Goal: Entertainment & Leisure: Consume media (video, audio)

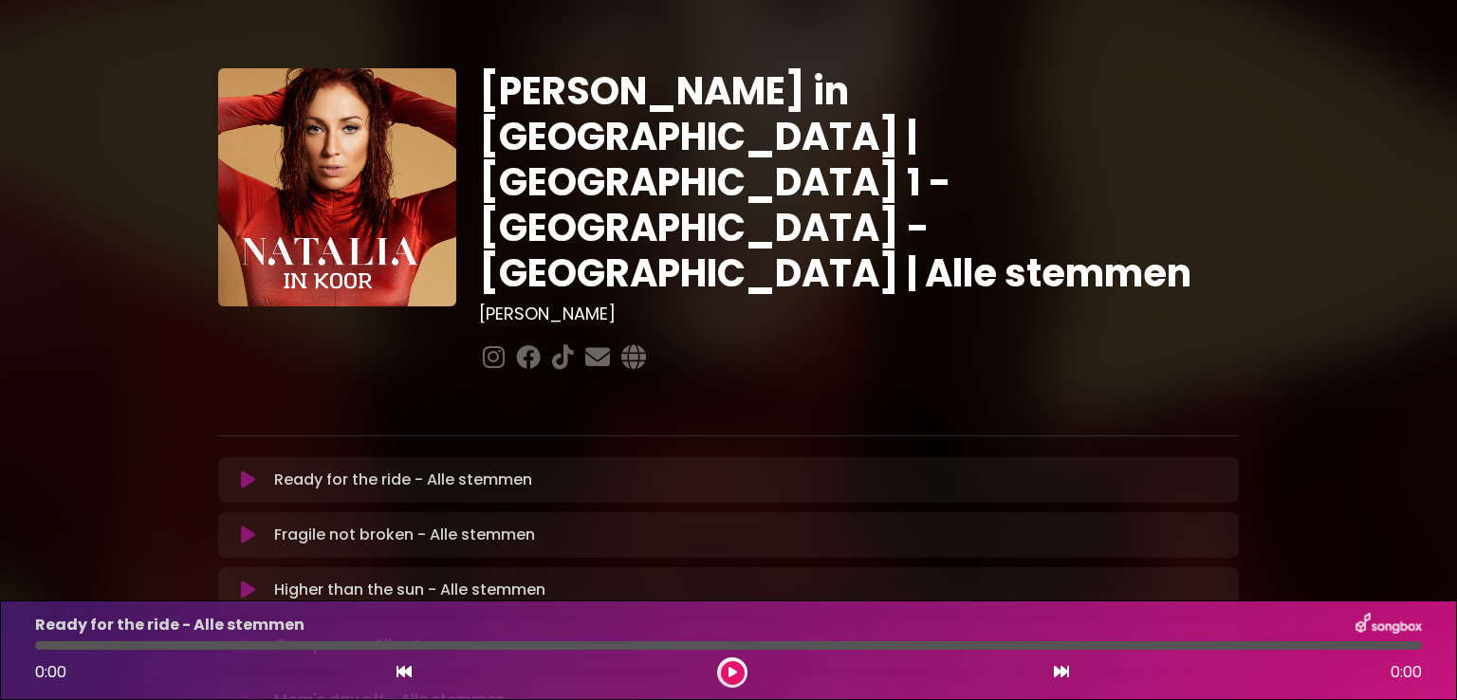
click at [238, 470] on button at bounding box center [248, 479] width 37 height 19
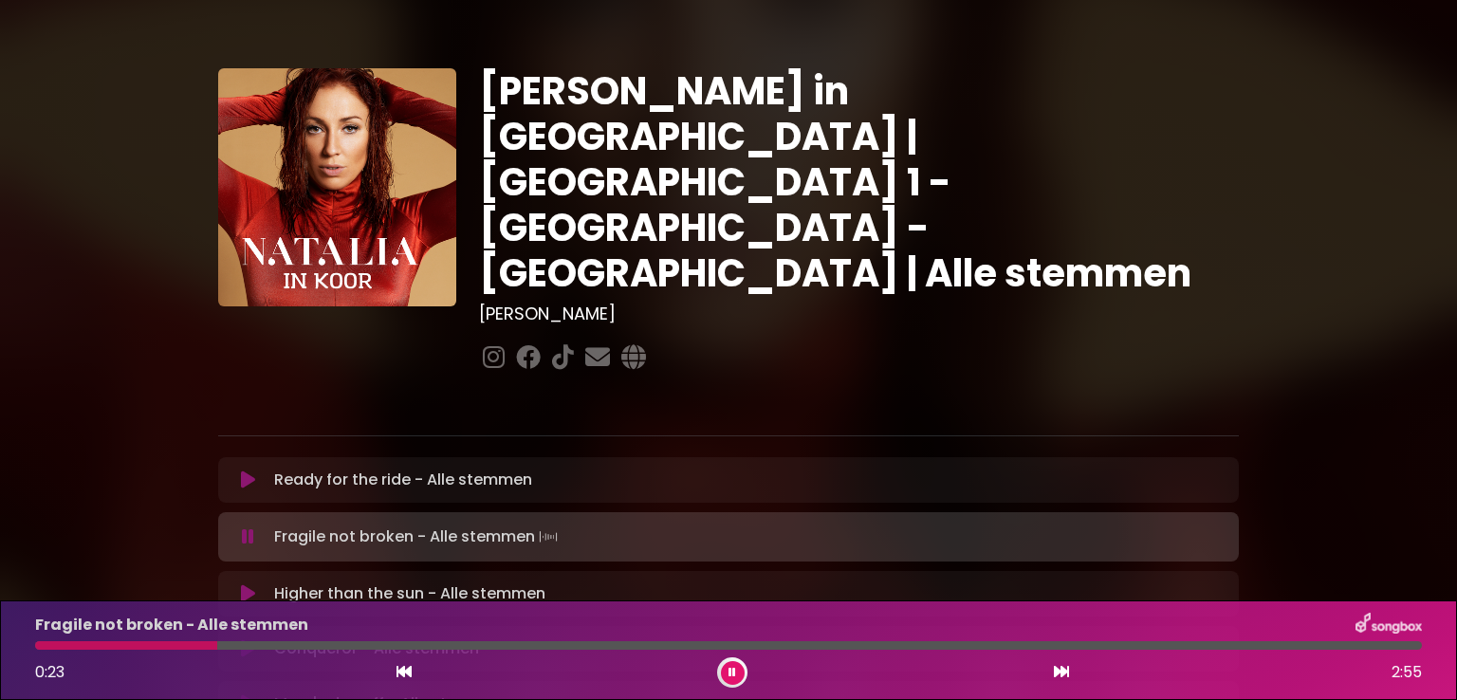
click at [729, 669] on icon at bounding box center [732, 672] width 8 height 11
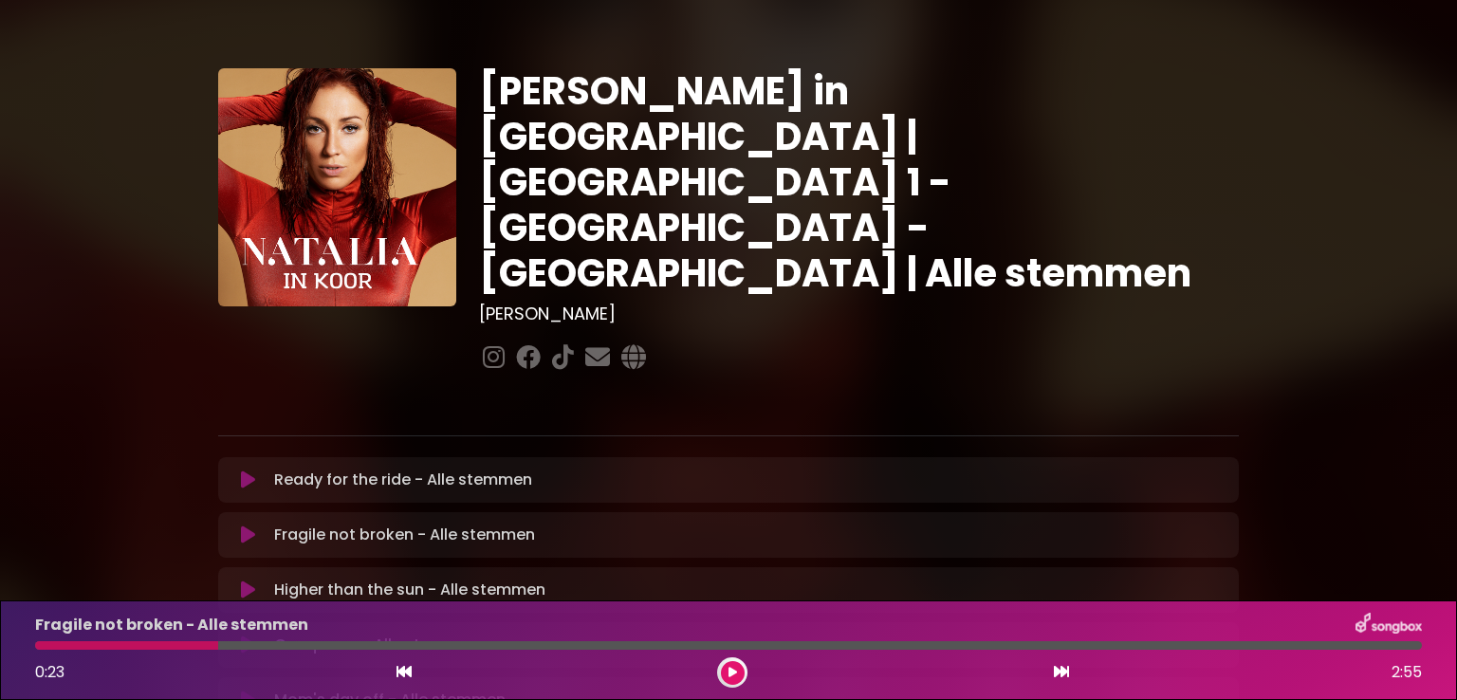
click at [38, 644] on div at bounding box center [126, 645] width 183 height 9
click at [244, 525] on icon at bounding box center [248, 534] width 14 height 19
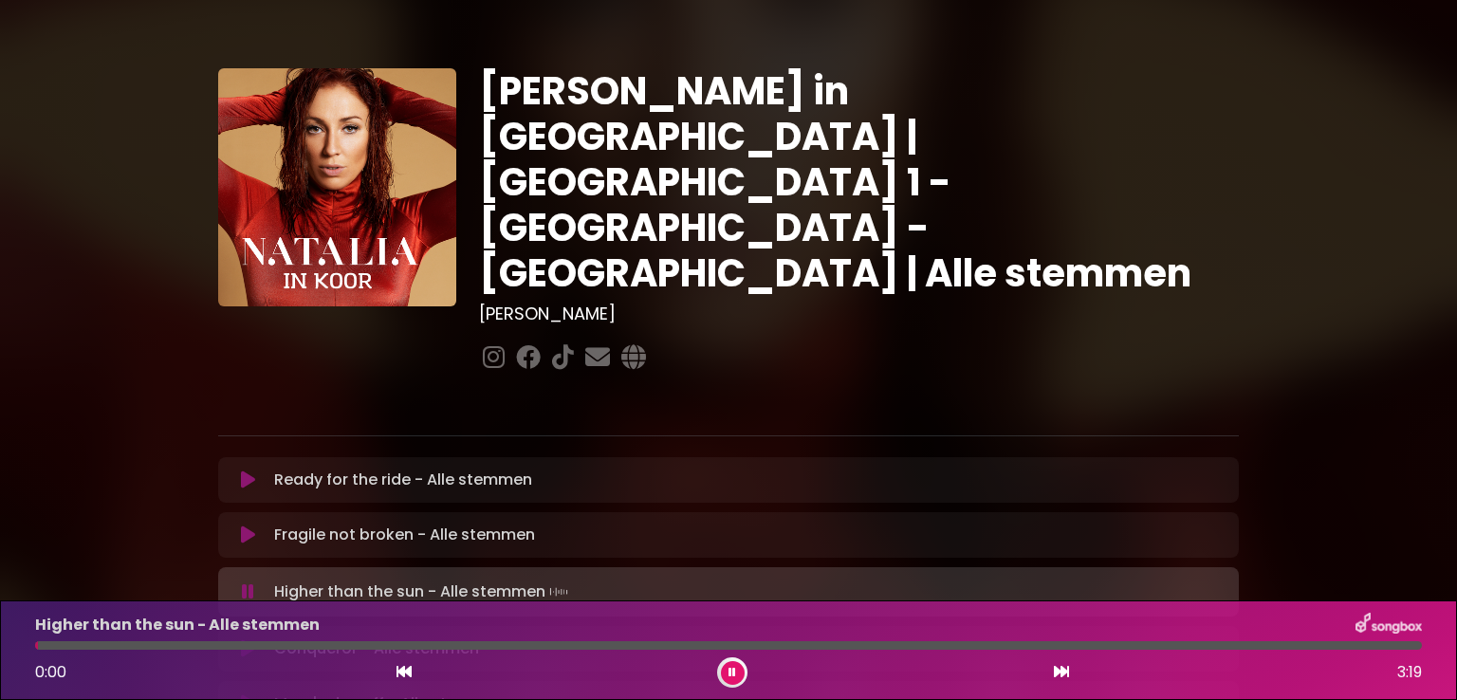
click at [247, 525] on icon at bounding box center [248, 534] width 14 height 19
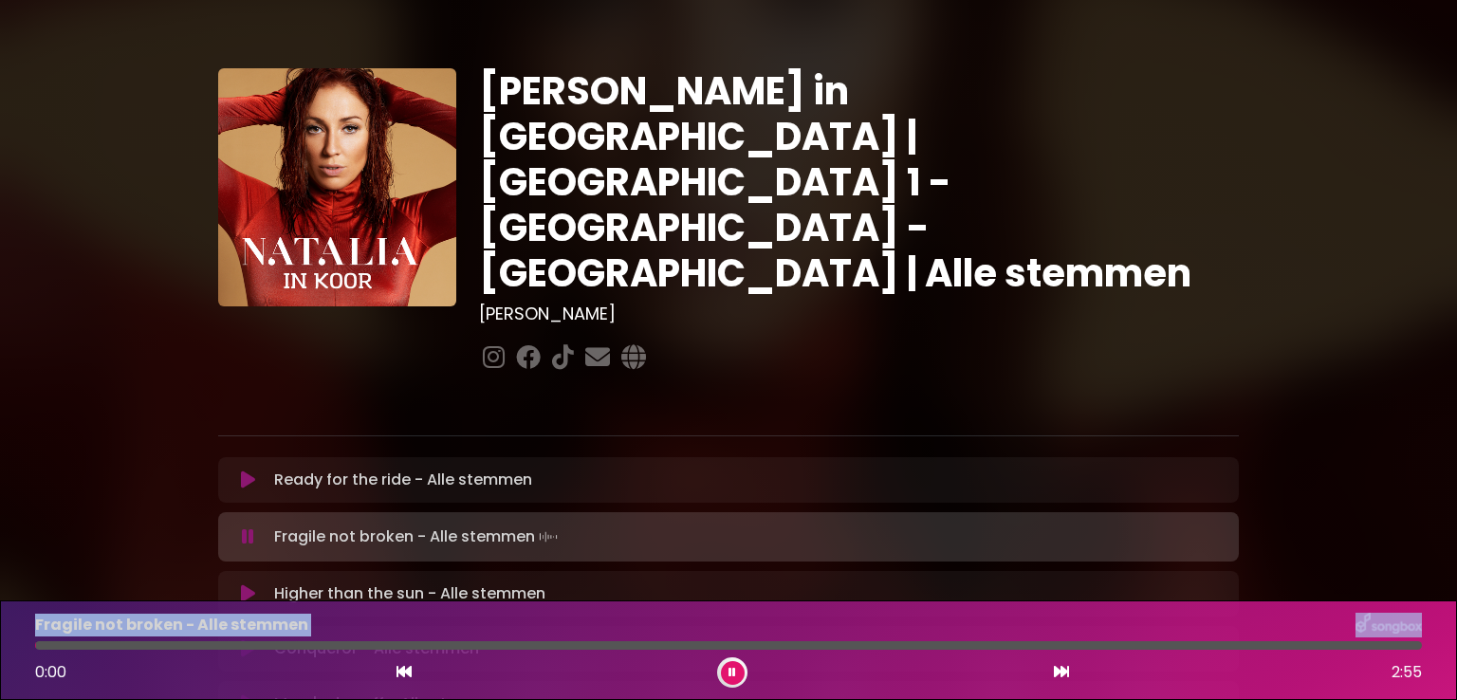
drag, startPoint x: 57, startPoint y: 643, endPoint x: 1, endPoint y: 627, distance: 58.2
click at [1, 627] on div "Fragile not broken - Alle stemmen 0:00 2:55" at bounding box center [728, 650] width 1457 height 100
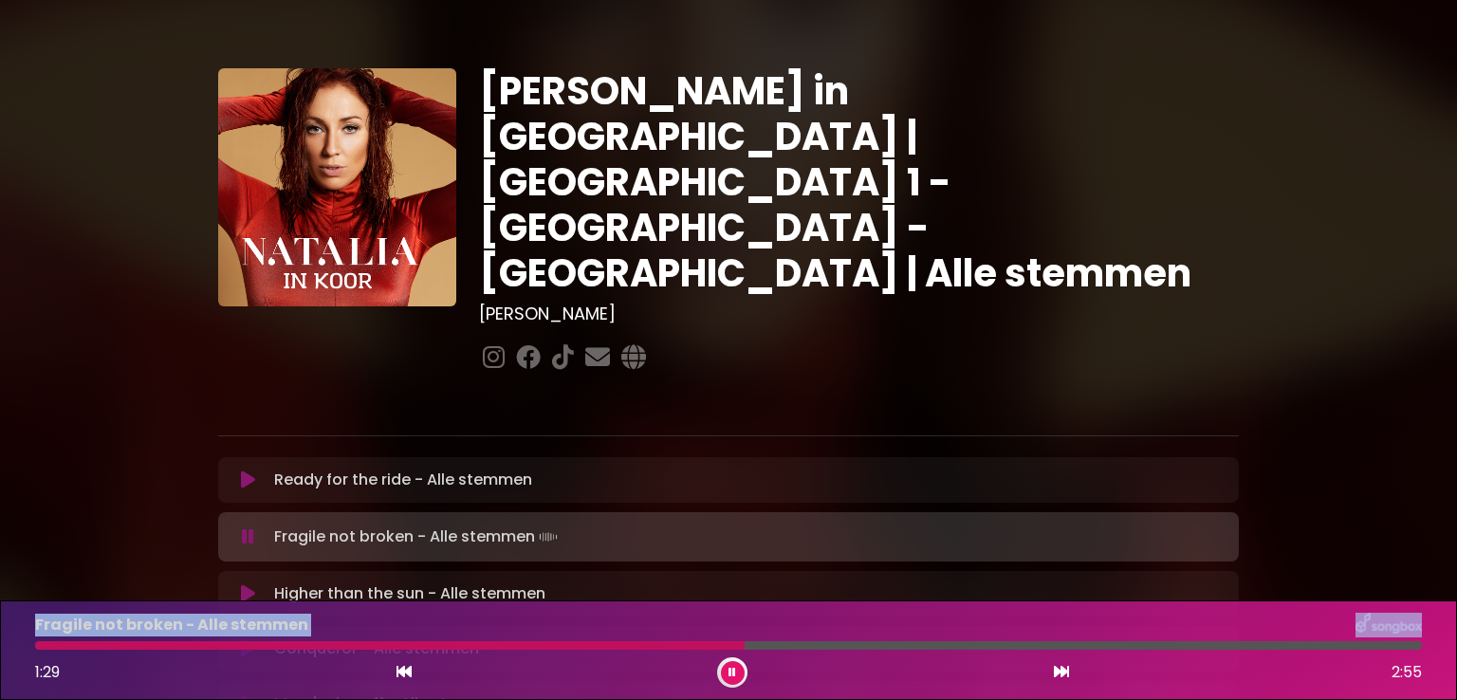
click at [620, 647] on div at bounding box center [389, 645] width 709 height 9
click at [604, 639] on div "Fragile not broken - Alle stemmen 1:29 2:55" at bounding box center [728, 650] width 1409 height 75
click at [604, 639] on div "Fragile not broken - Alle stemmen 1:30 2:55" at bounding box center [728, 650] width 1409 height 75
click at [607, 650] on div "Fragile not broken - Alle stemmen 1:31 2:55" at bounding box center [728, 650] width 1409 height 75
click at [605, 646] on div at bounding box center [399, 645] width 729 height 9
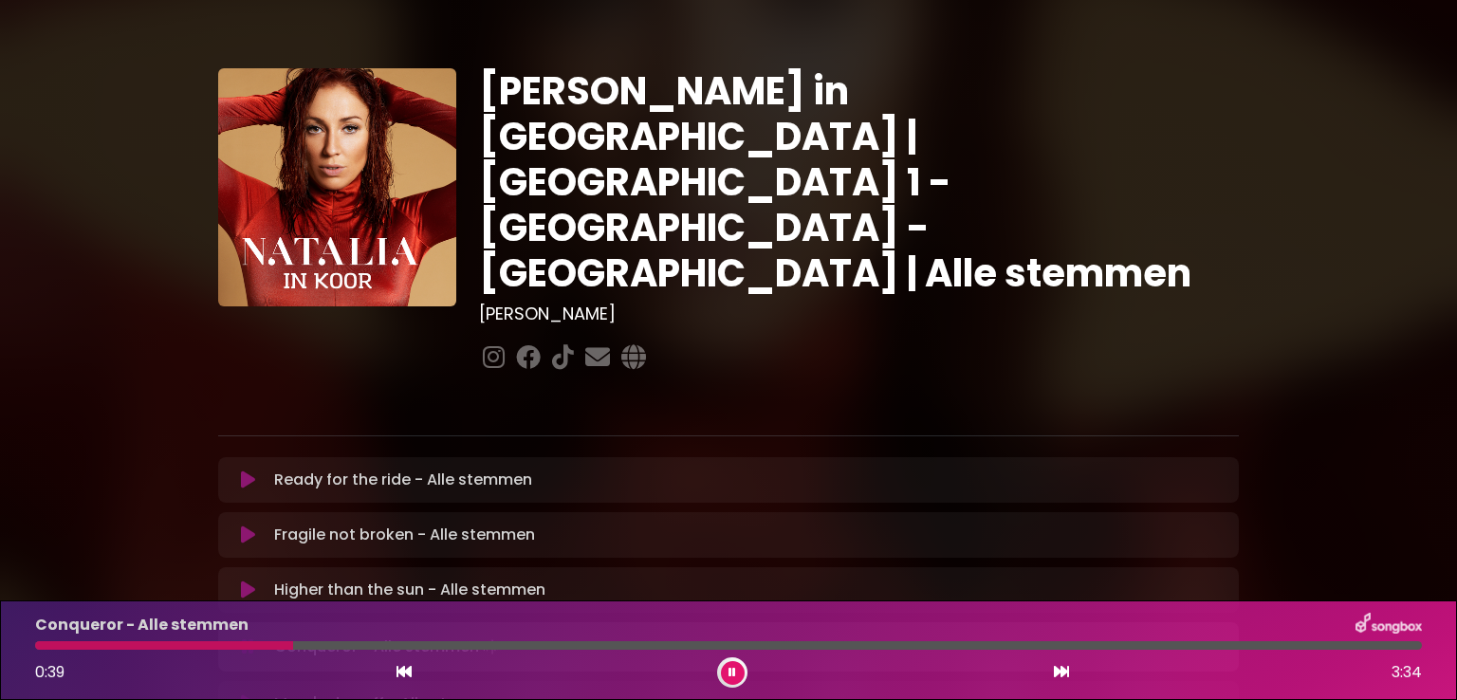
click at [77, 638] on div "Conqueror - Alle stemmen 0:39 3:34" at bounding box center [728, 650] width 1409 height 75
click at [76, 642] on div at bounding box center [167, 645] width 265 height 9
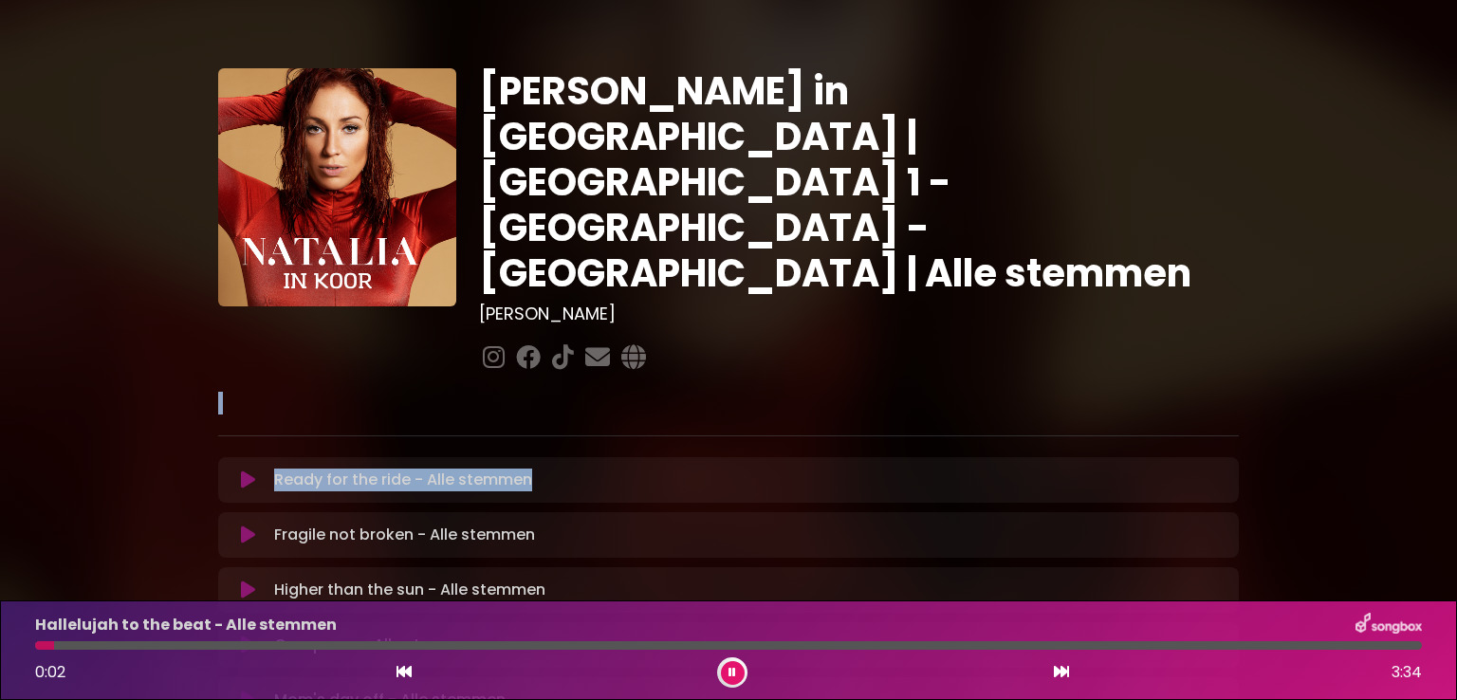
drag, startPoint x: 1362, startPoint y: 319, endPoint x: 1361, endPoint y: 396, distance: 77.8
click at [1361, 396] on div "[PERSON_NAME] in [GEOGRAPHIC_DATA] | [GEOGRAPHIC_DATA] 1 - [GEOGRAPHIC_DATA] - …" at bounding box center [728, 583] width 1457 height 1121
click at [1360, 288] on div "[PERSON_NAME] in [GEOGRAPHIC_DATA] | [GEOGRAPHIC_DATA] 1 - [GEOGRAPHIC_DATA] - …" at bounding box center [728, 583] width 1457 height 1121
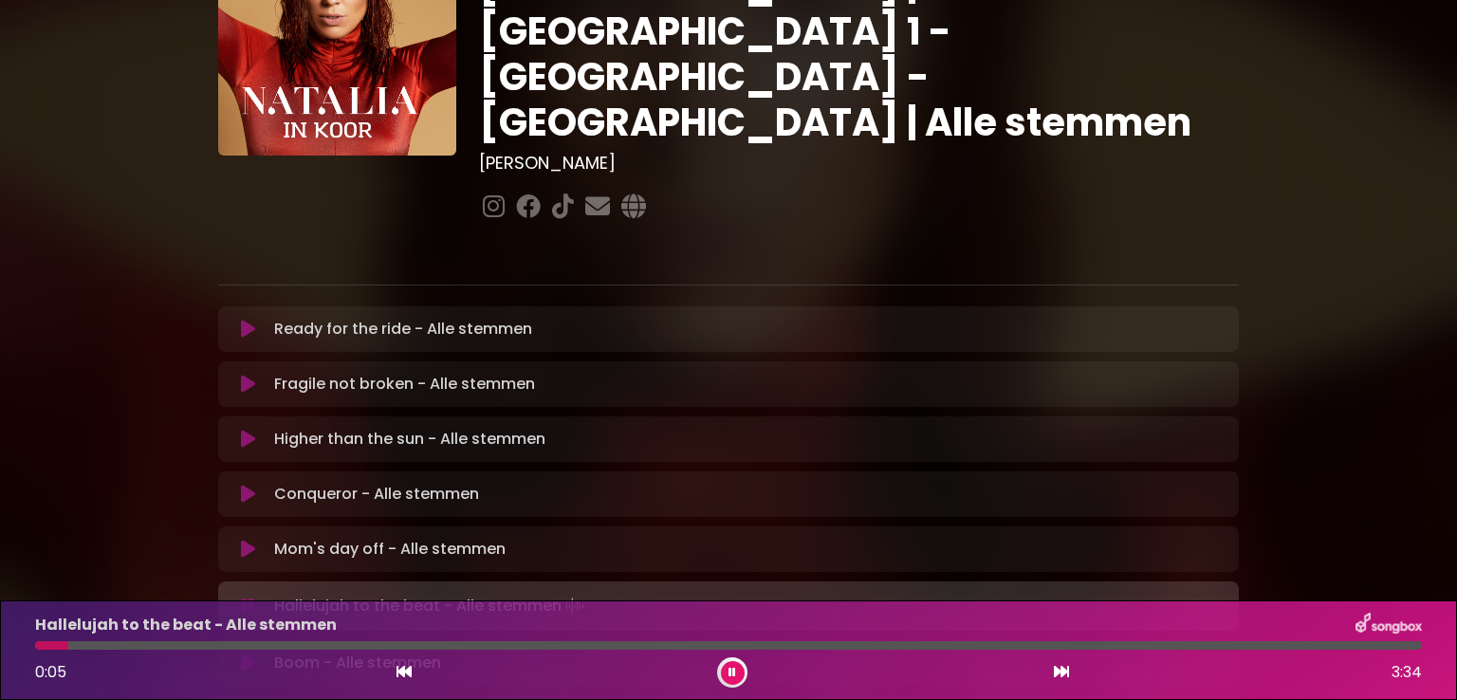
scroll to position [152, 0]
click at [239, 539] on button at bounding box center [248, 548] width 37 height 19
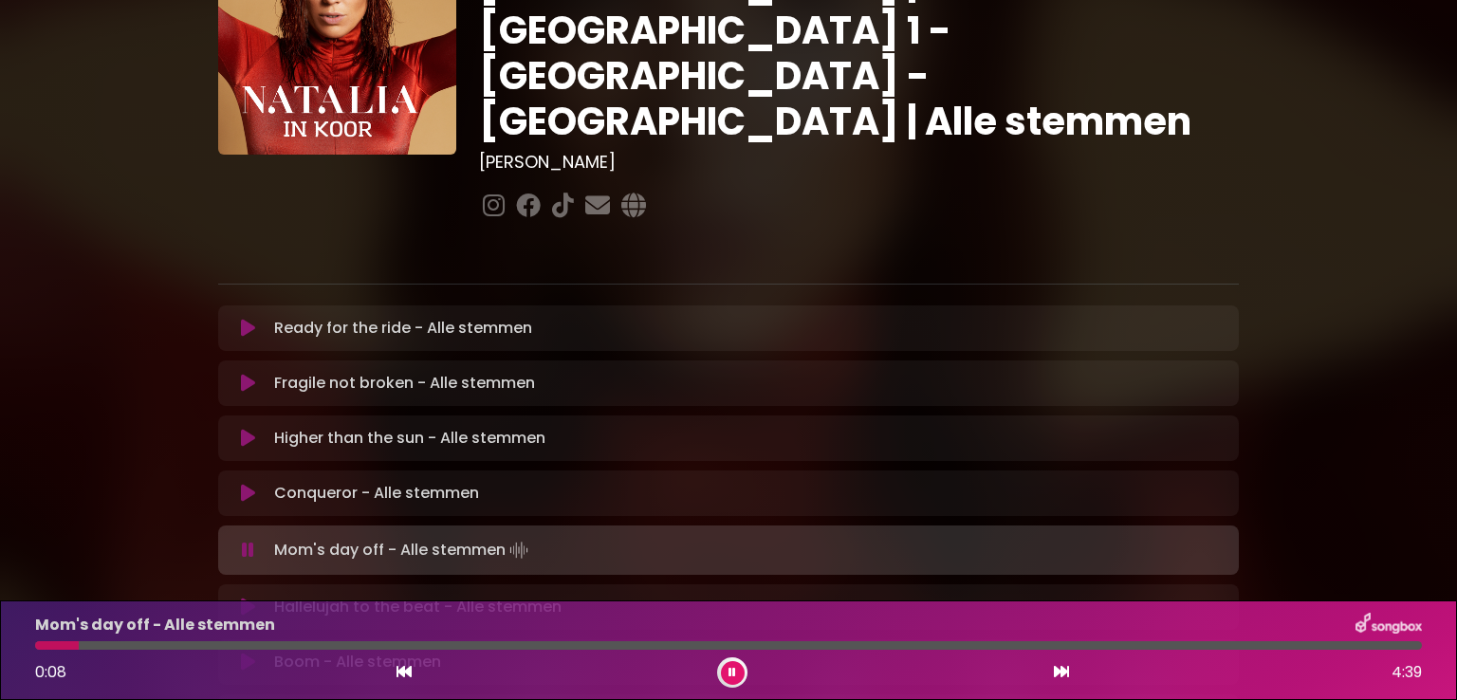
click at [44, 645] on div at bounding box center [57, 645] width 44 height 9
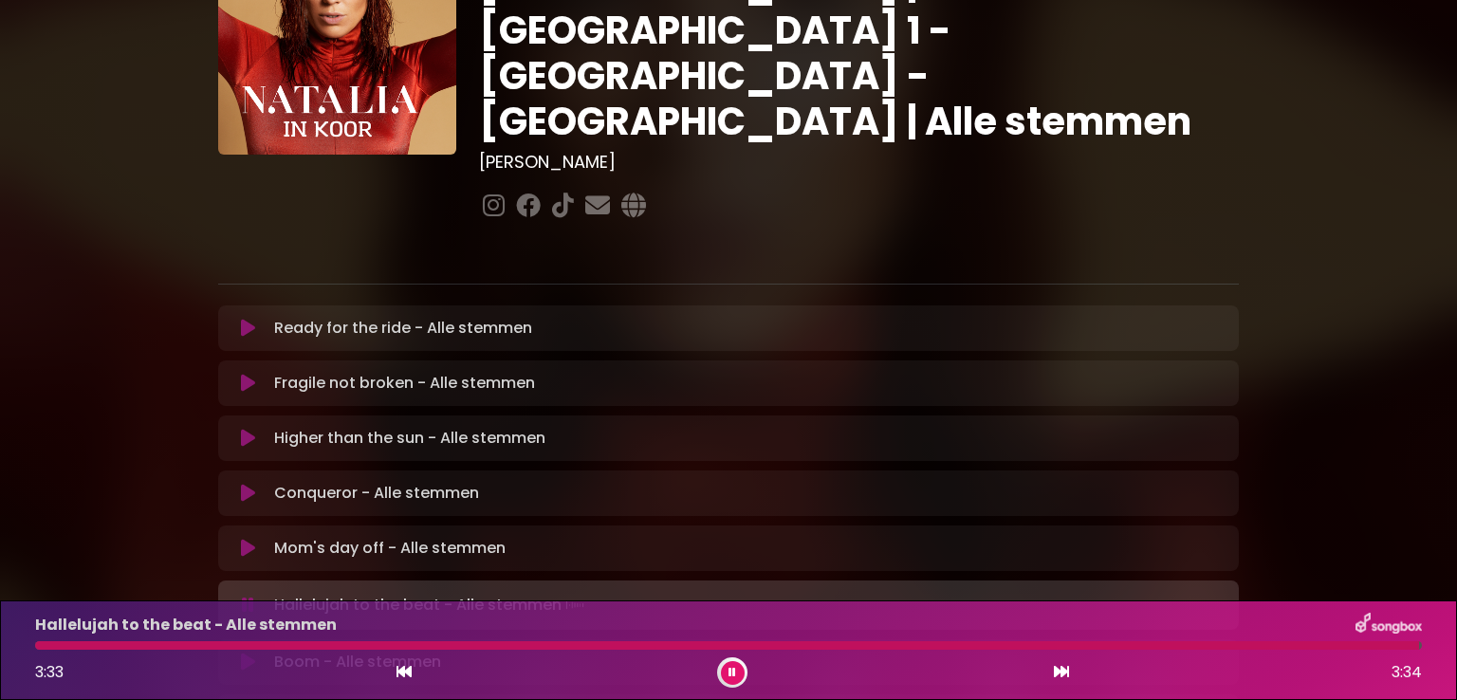
click at [46, 642] on div at bounding box center [727, 645] width 1384 height 9
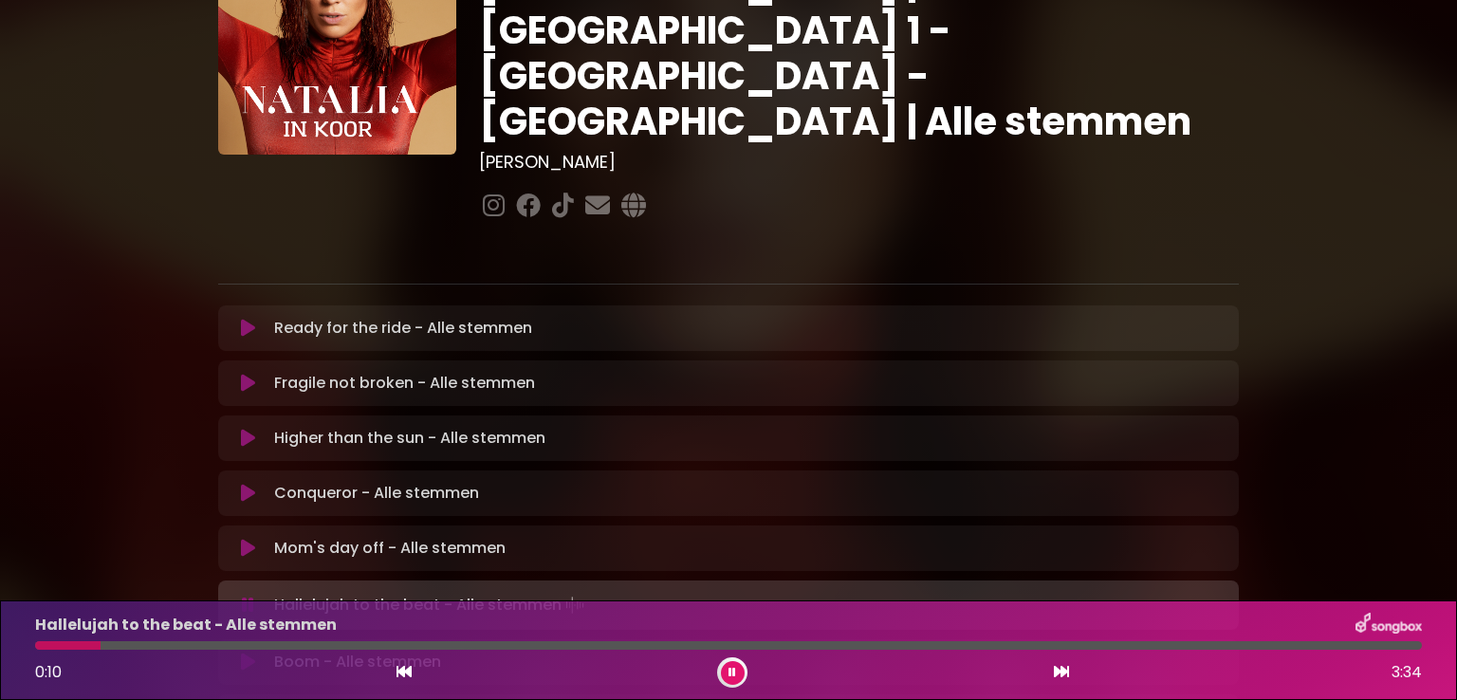
click at [46, 642] on div at bounding box center [67, 645] width 65 height 9
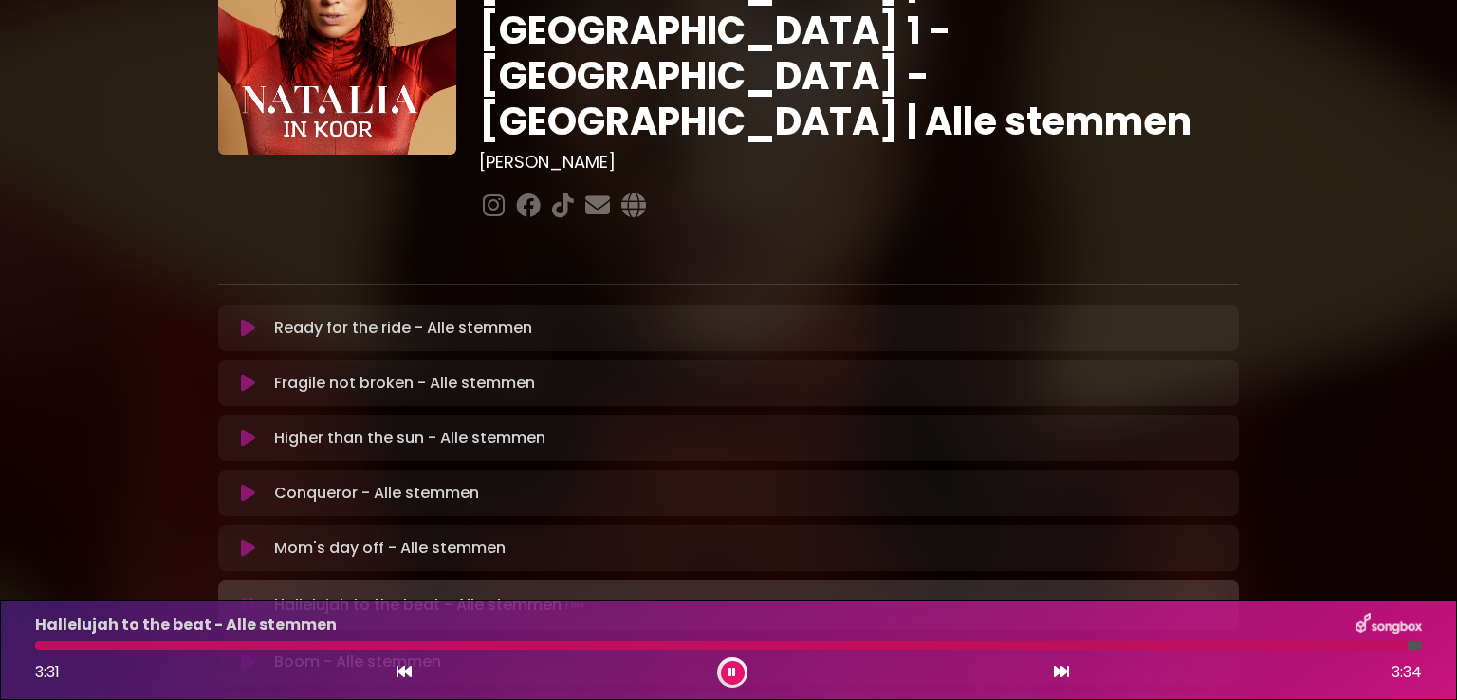
click at [727, 669] on button at bounding box center [733, 673] width 24 height 24
